Goal: Task Accomplishment & Management: Use online tool/utility

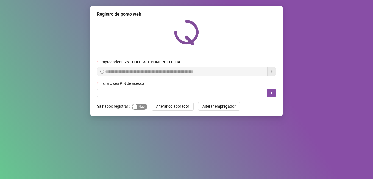
drag, startPoint x: 0, startPoint y: 0, endPoint x: 137, endPoint y: 107, distance: 174.1
click at [137, 107] on button "Sim Não" at bounding box center [139, 106] width 15 height 6
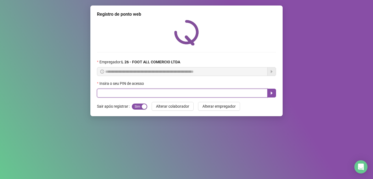
click at [125, 97] on input "text" at bounding box center [182, 92] width 171 height 9
type input "*****"
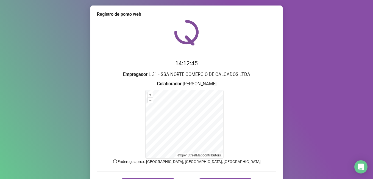
click at [314, 52] on div "Registro de ponto web 14:12:45 Empregador : L 31 - SSA NORTE COMERCIO DE CALCAD…" at bounding box center [186, 89] width 373 height 179
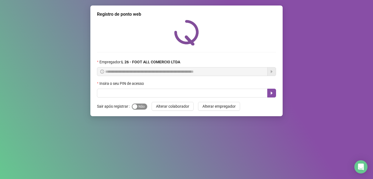
click at [140, 106] on span "Sim Não" at bounding box center [139, 106] width 15 height 6
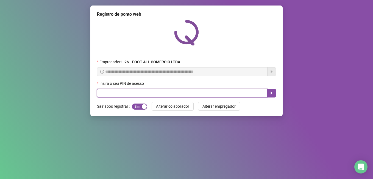
click at [139, 95] on input "text" at bounding box center [182, 92] width 171 height 9
type input "*****"
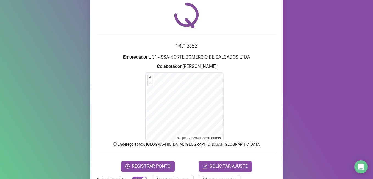
scroll to position [34, 0]
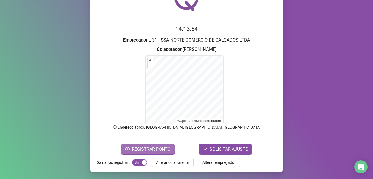
click at [148, 146] on span "REGISTRAR PONTO" at bounding box center [151, 149] width 39 height 7
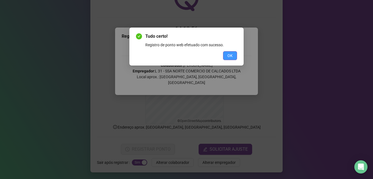
click at [228, 58] on span "OK" at bounding box center [230, 55] width 5 height 6
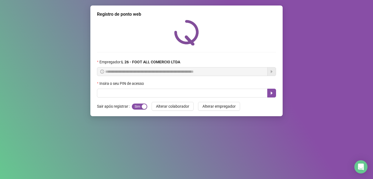
scroll to position [0, 0]
click at [134, 92] on input "text" at bounding box center [182, 92] width 171 height 9
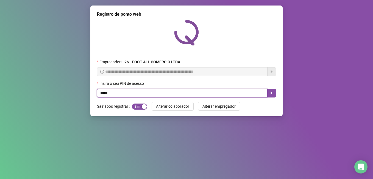
type input "*****"
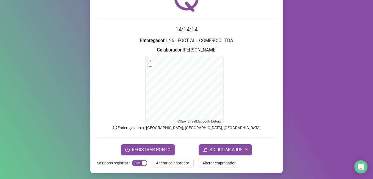
scroll to position [34, 0]
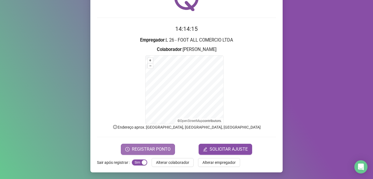
click at [137, 149] on span "REGISTRAR PONTO" at bounding box center [151, 149] width 39 height 7
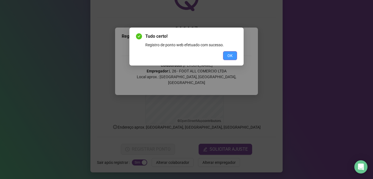
click at [229, 54] on span "OK" at bounding box center [230, 55] width 5 height 6
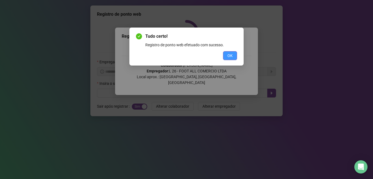
scroll to position [0, 0]
